Goal: Information Seeking & Learning: Learn about a topic

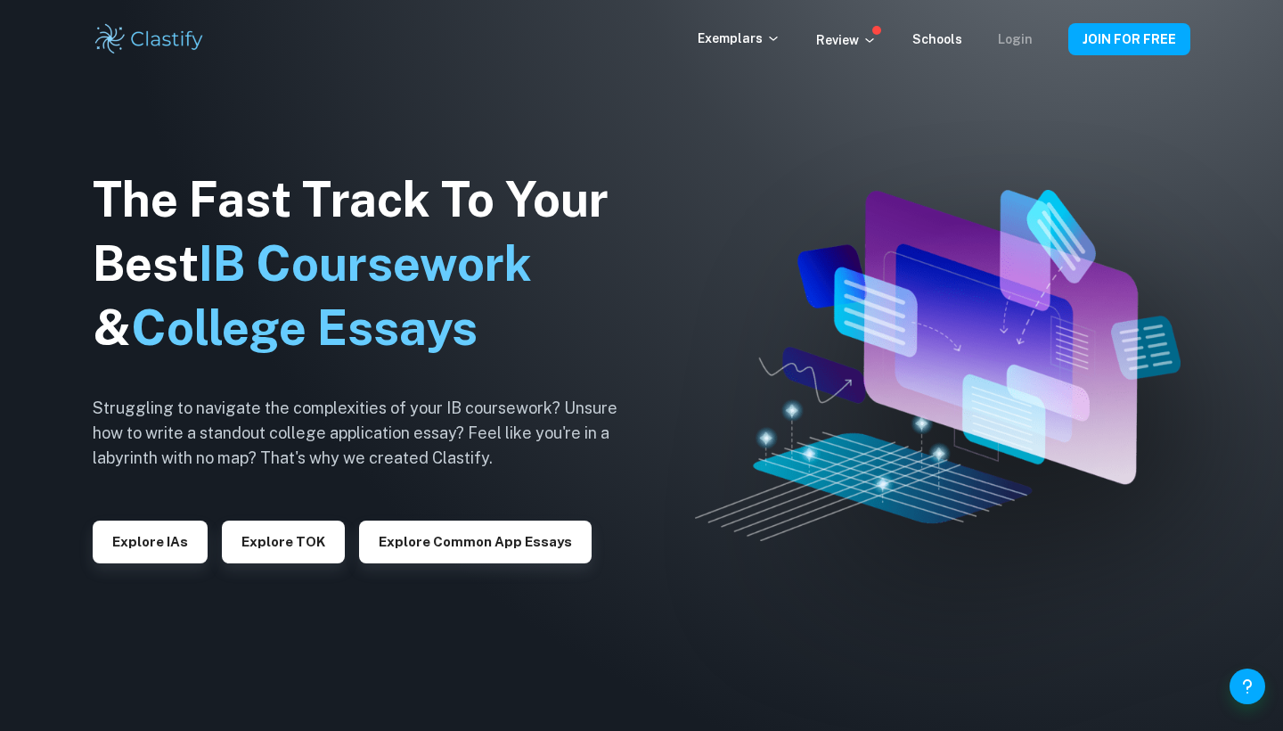
click at [1023, 34] on link "Login" at bounding box center [1015, 39] width 35 height 14
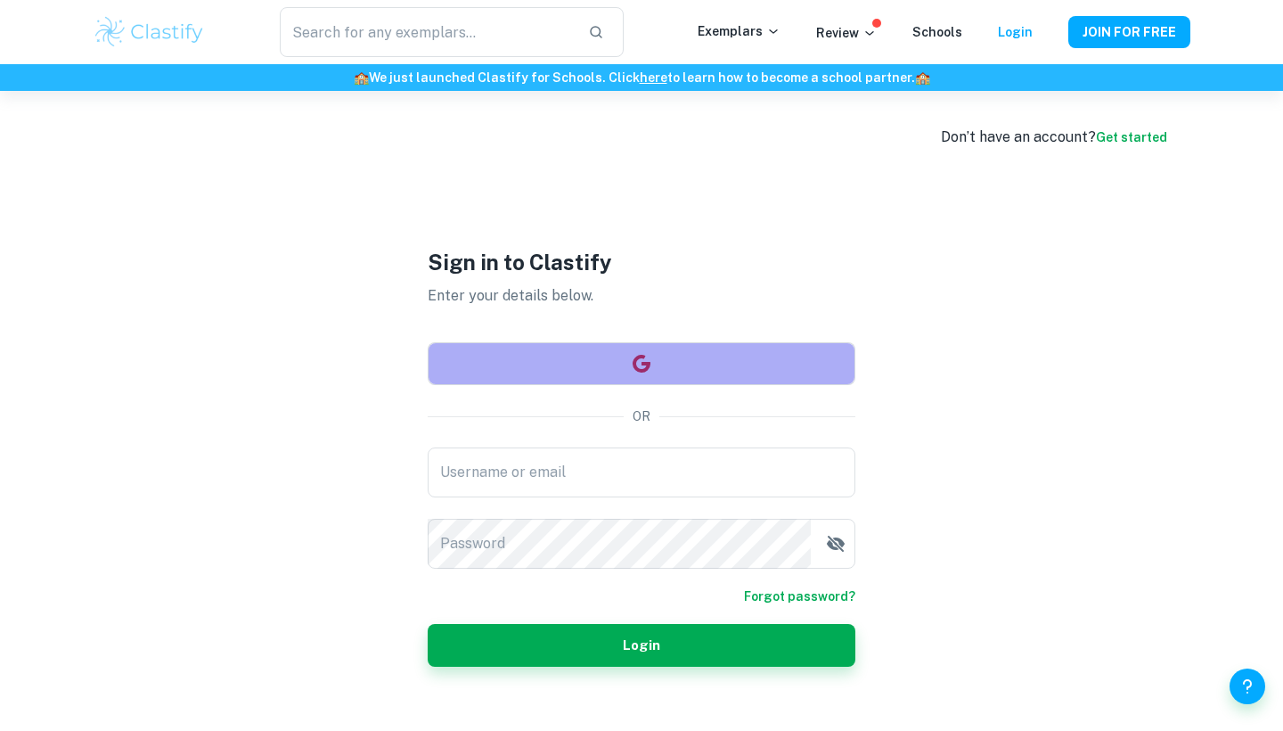
click at [670, 354] on button "button" at bounding box center [642, 363] width 428 height 43
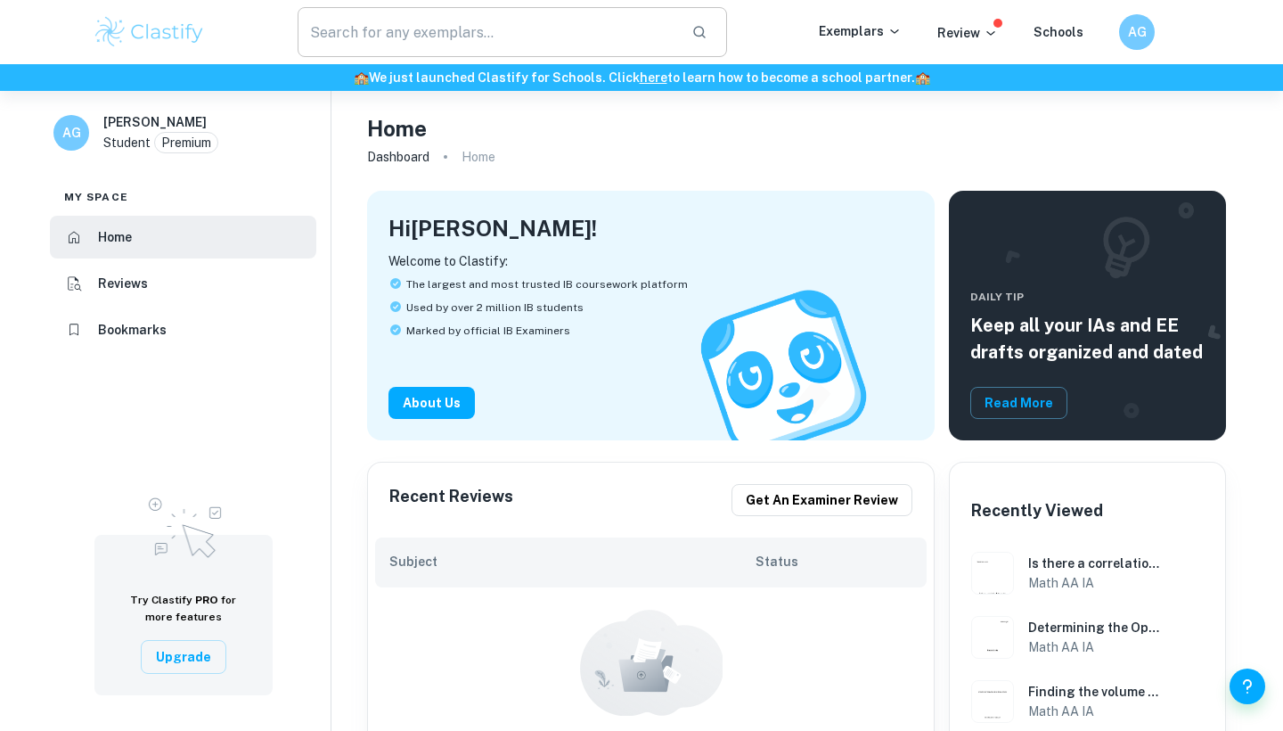
click at [522, 25] on input "text" at bounding box center [488, 32] width 380 height 50
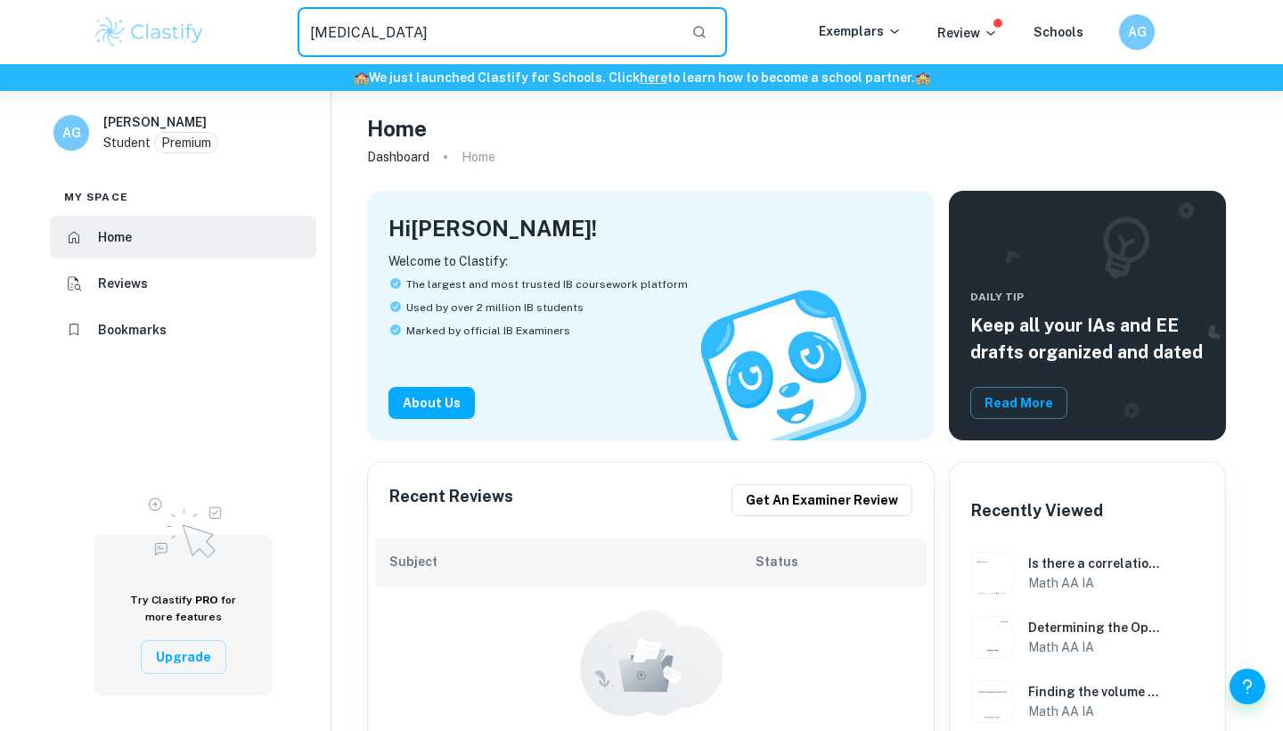
type input "[MEDICAL_DATA]"
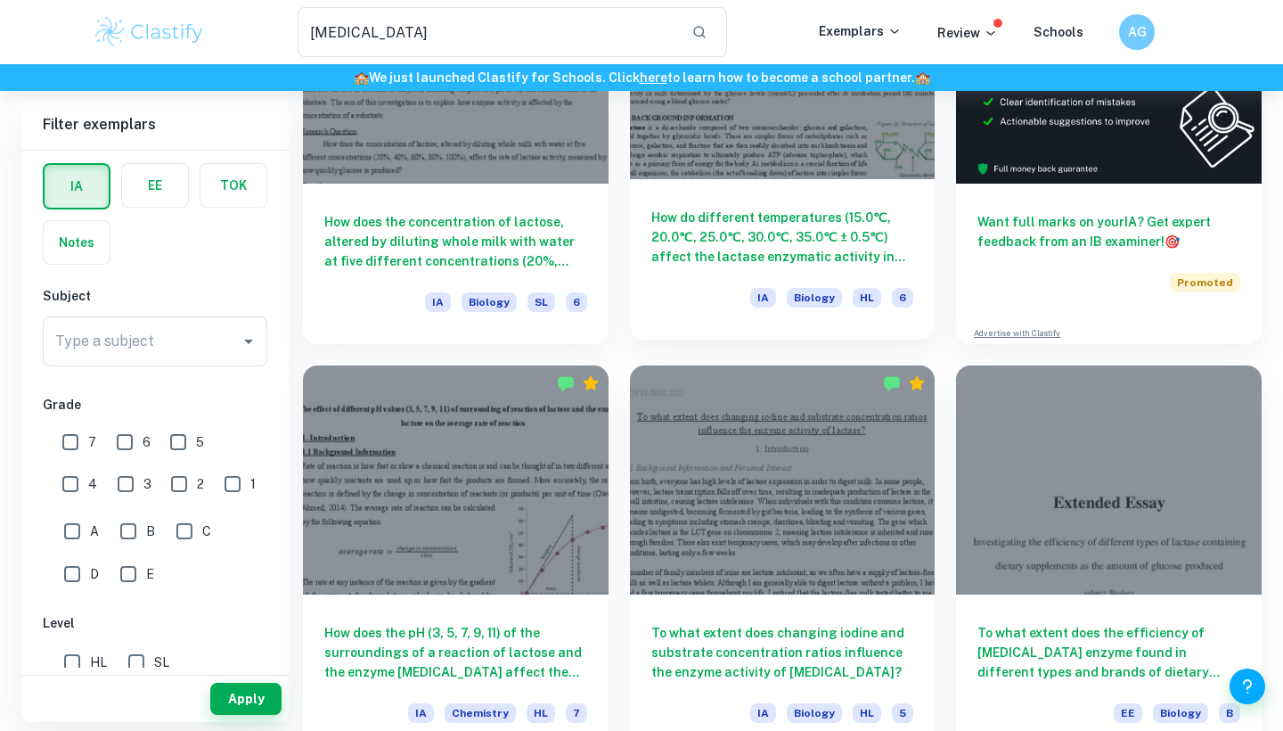
scroll to position [264, 0]
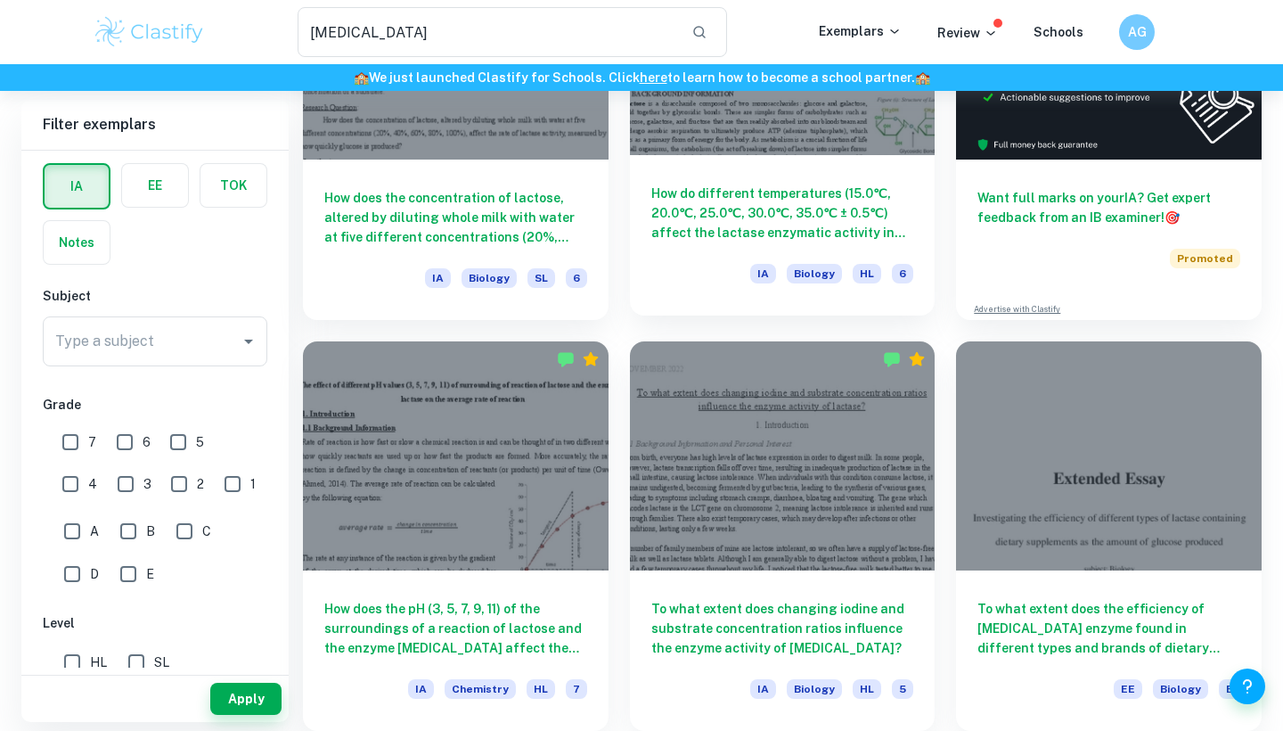
click at [753, 201] on h6 "How do different temperatures (15.0℃, 20.0℃, 25.0℃, 30.0℃, 35.0℃ ± 0.5℃) affect…" at bounding box center [783, 213] width 263 height 59
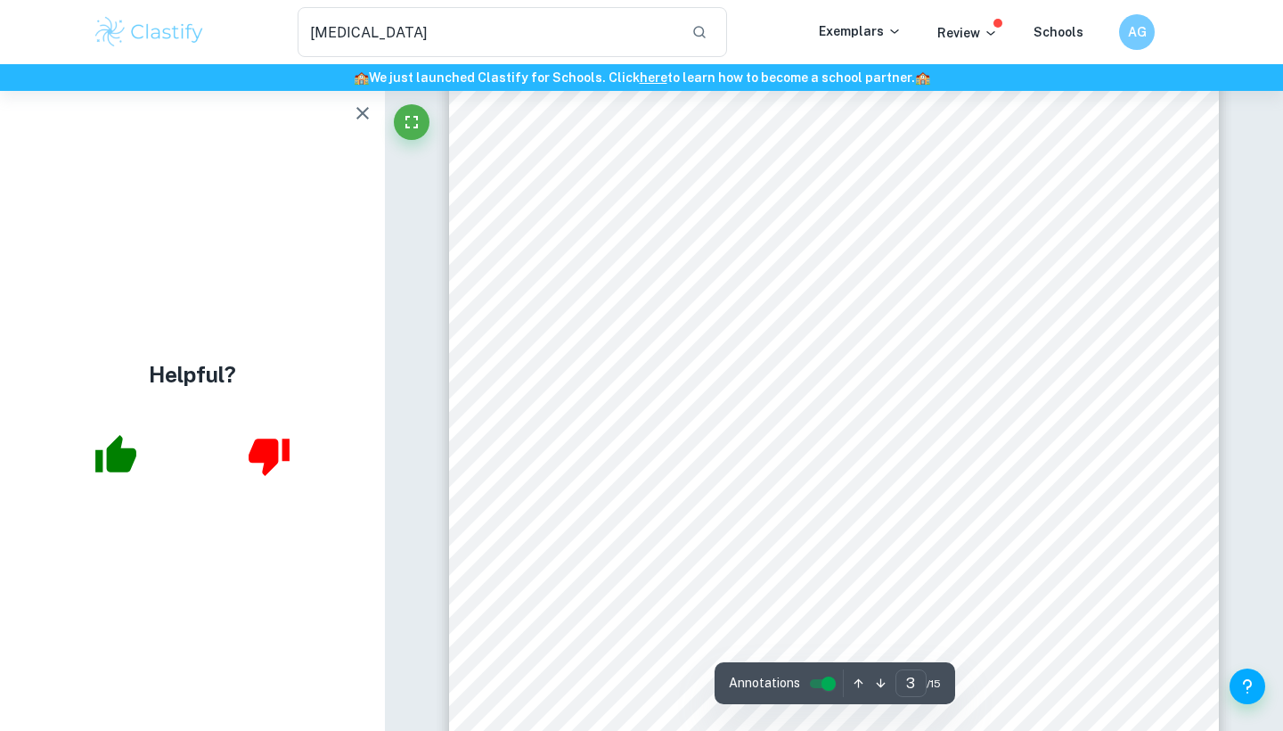
type input "4"
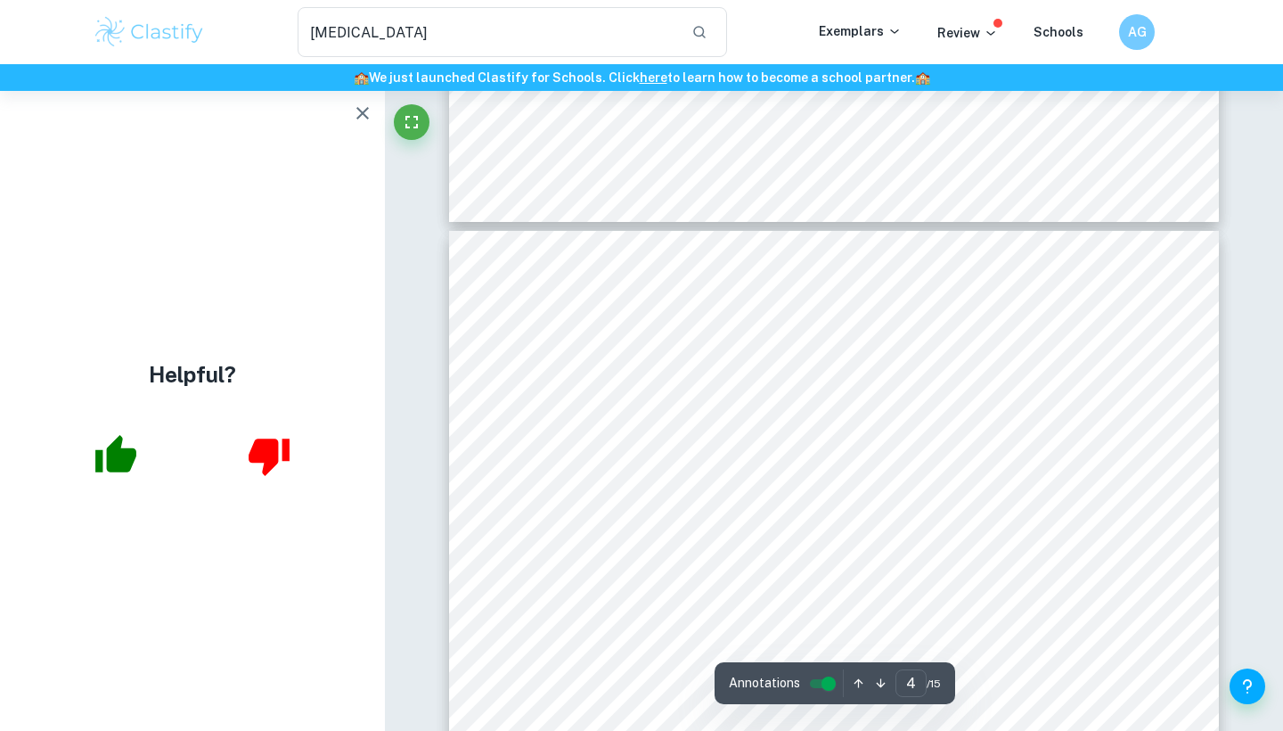
scroll to position [3064, 0]
